Goal: Task Accomplishment & Management: Use online tool/utility

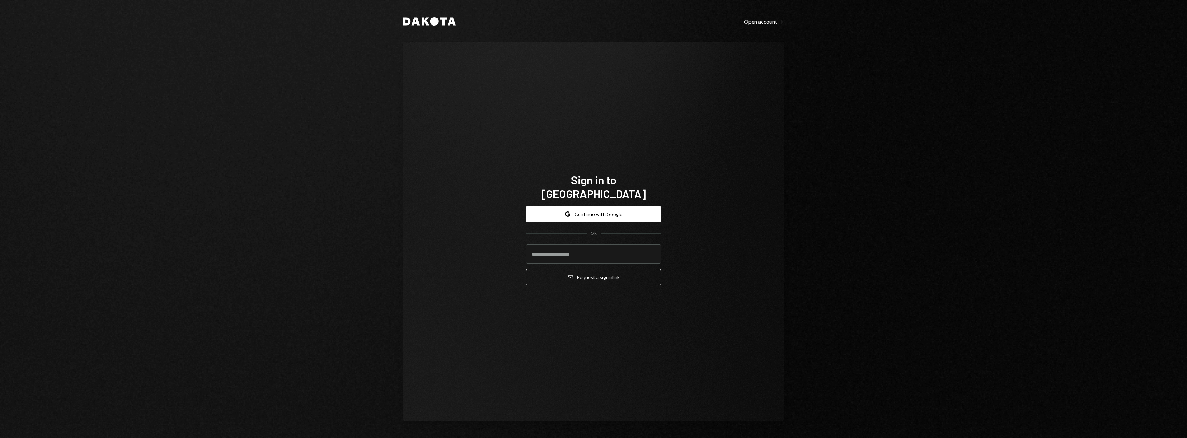
click at [565, 210] on button "Google Continue with Google" at bounding box center [593, 214] width 135 height 16
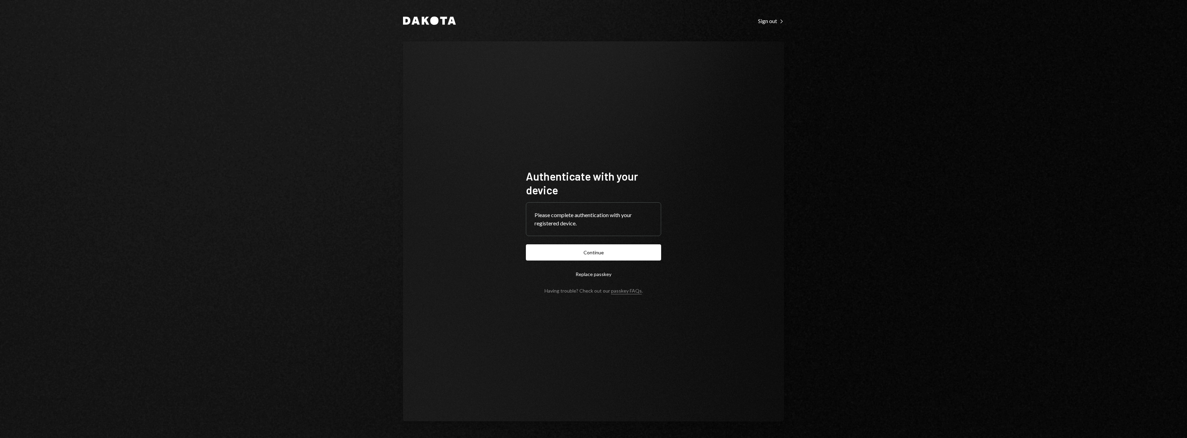
click at [604, 243] on form "Authenticate with your device Please complete authentication with your register…" at bounding box center [593, 231] width 135 height 125
click at [607, 249] on button "Continue" at bounding box center [593, 253] width 135 height 16
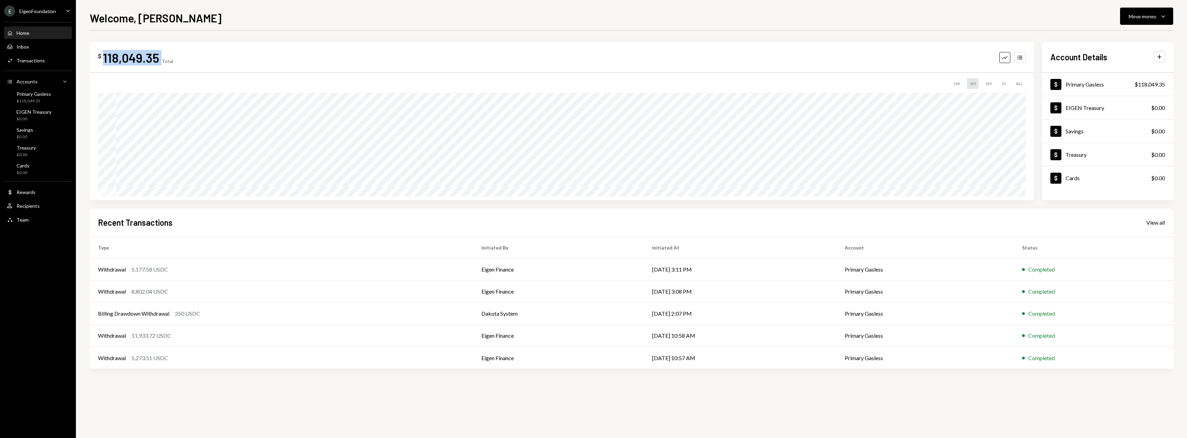
drag, startPoint x: 160, startPoint y: 59, endPoint x: 101, endPoint y: 62, distance: 59.4
click at [101, 62] on div "$ 118,049.35 Total" at bounding box center [135, 58] width 75 height 16
copy div "118,049.35"
